Goal: Submit feedback/report problem

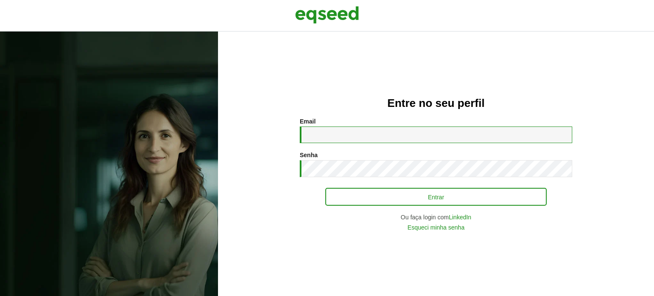
type input "**********"
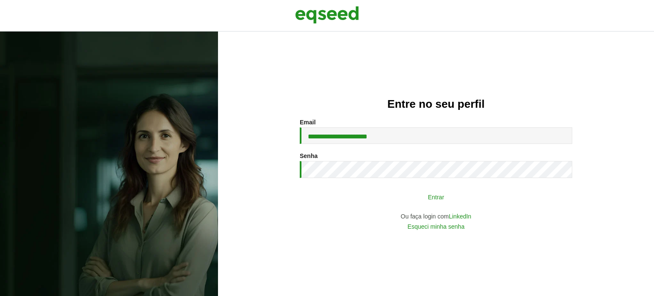
click at [444, 199] on button "Entrar" at bounding box center [435, 197] width 221 height 16
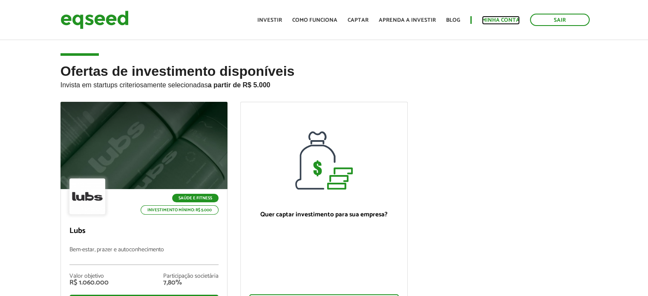
click at [502, 19] on link "Minha conta" at bounding box center [501, 20] width 38 height 6
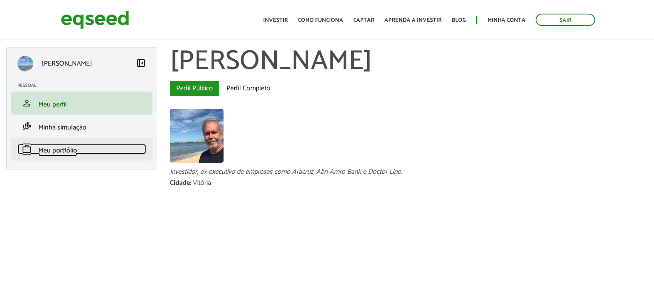
click at [55, 149] on span "Meu portfólio" at bounding box center [57, 150] width 39 height 11
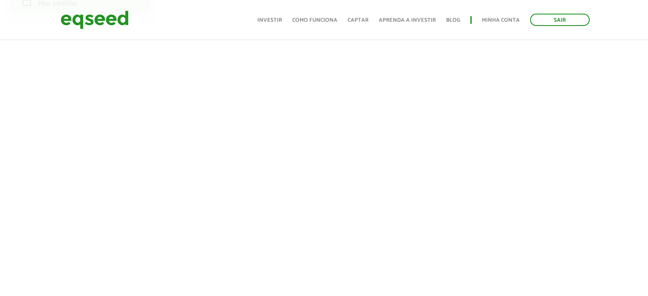
scroll to position [128, 0]
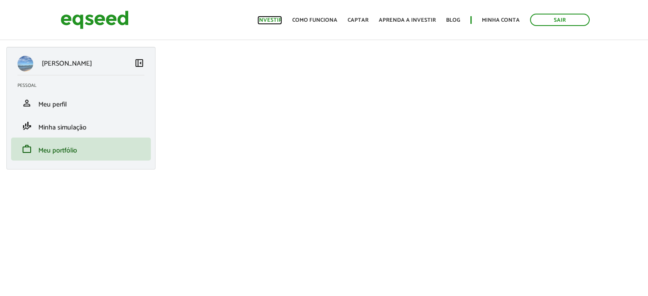
click at [275, 21] on link "Investir" at bounding box center [269, 20] width 25 height 6
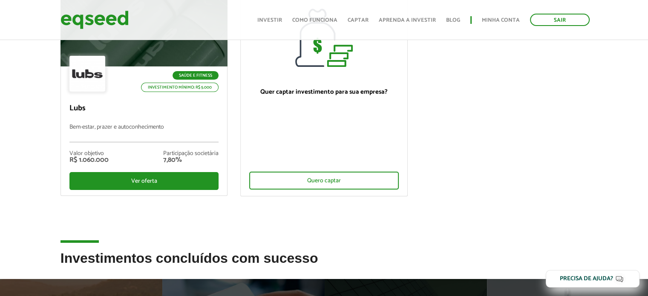
scroll to position [128, 0]
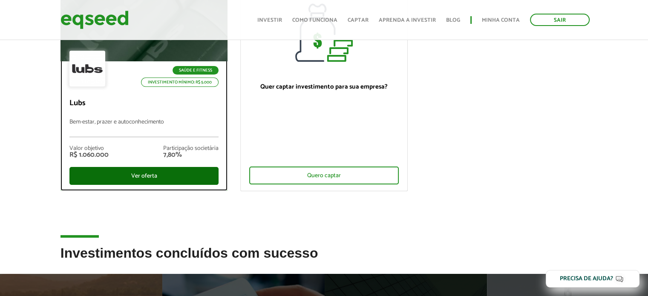
click at [136, 175] on div "Ver oferta" at bounding box center [143, 176] width 149 height 18
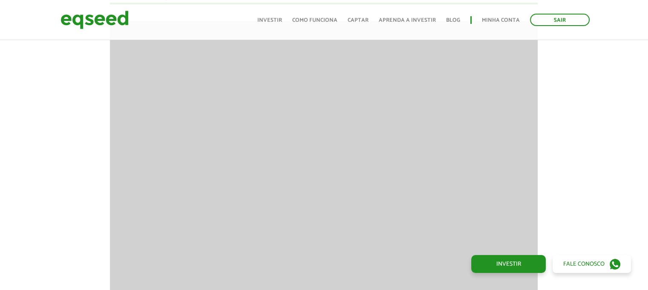
scroll to position [820, 0]
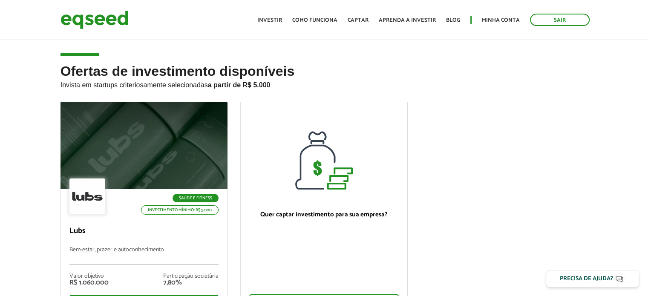
scroll to position [128, 0]
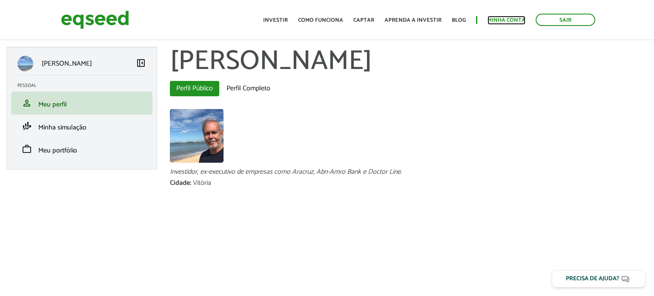
click at [509, 18] on link "Minha conta" at bounding box center [507, 20] width 38 height 6
click at [508, 20] on link "Minha conta" at bounding box center [507, 20] width 38 height 6
click at [283, 20] on link "Investir" at bounding box center [275, 20] width 25 height 6
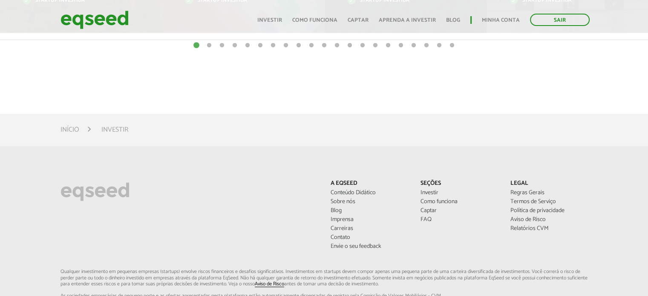
scroll to position [554, 0]
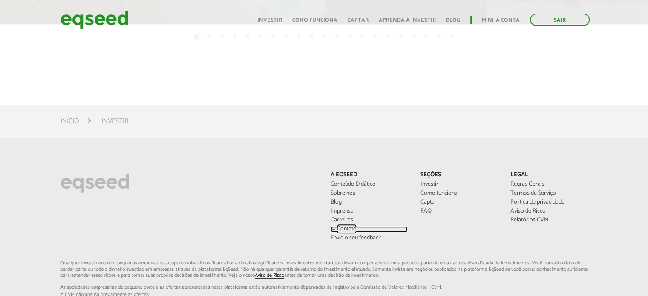
click at [344, 228] on link "Contato" at bounding box center [368, 229] width 77 height 6
click at [365, 237] on link "Envie o seu feedback" at bounding box center [368, 238] width 77 height 6
click at [349, 228] on link "Contato" at bounding box center [368, 229] width 77 height 6
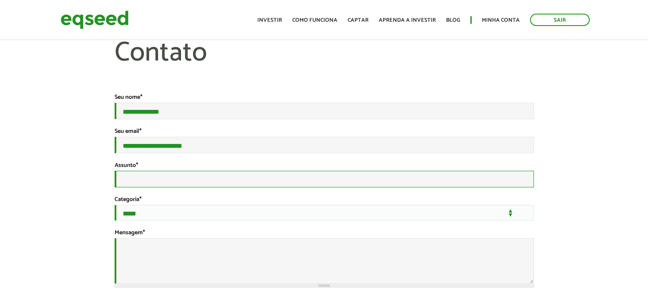
click at [127, 185] on input "Assunto *" at bounding box center [324, 179] width 419 height 17
